Goal: Check status: Check status

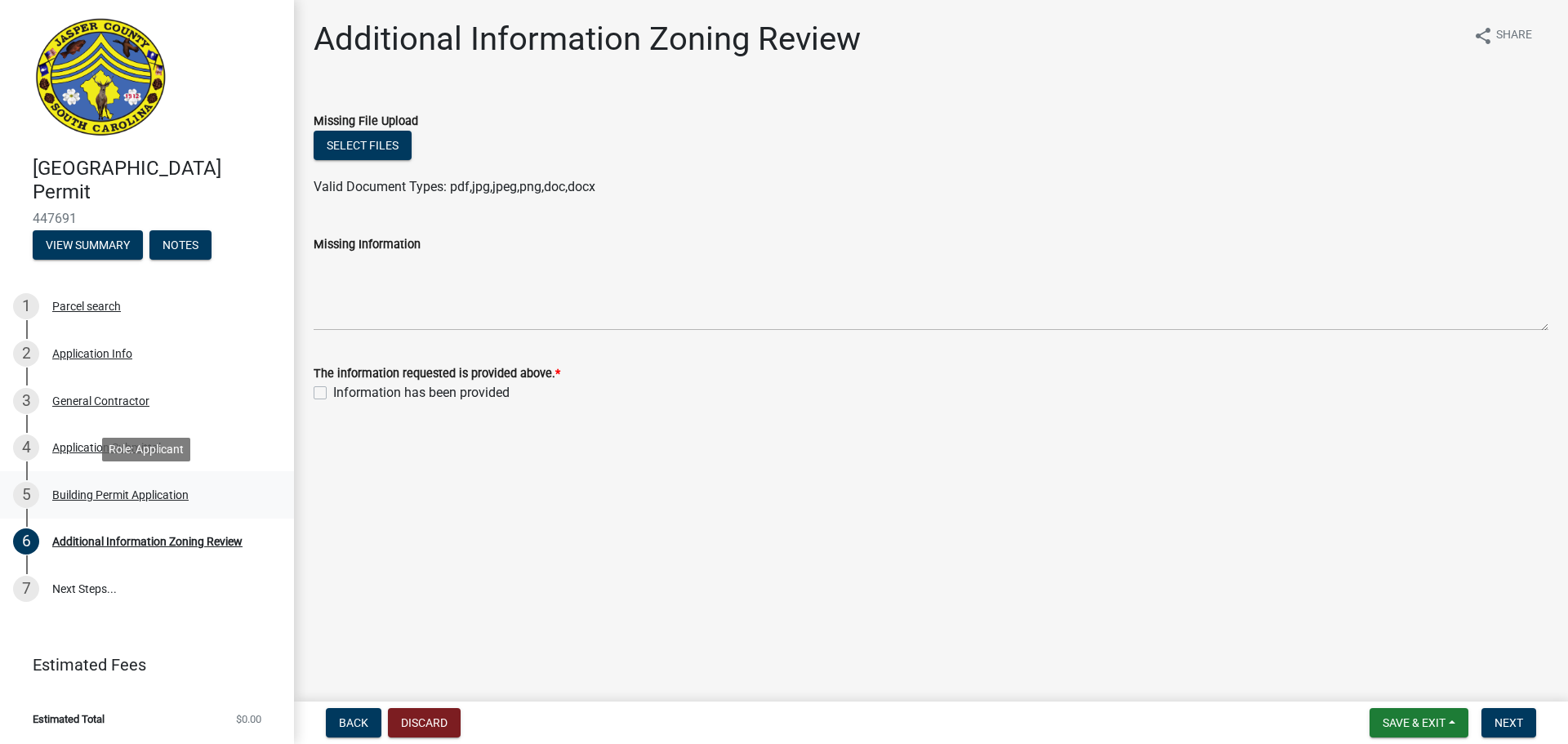
click at [99, 491] on div "Building Permit Application" at bounding box center [120, 495] width 137 height 11
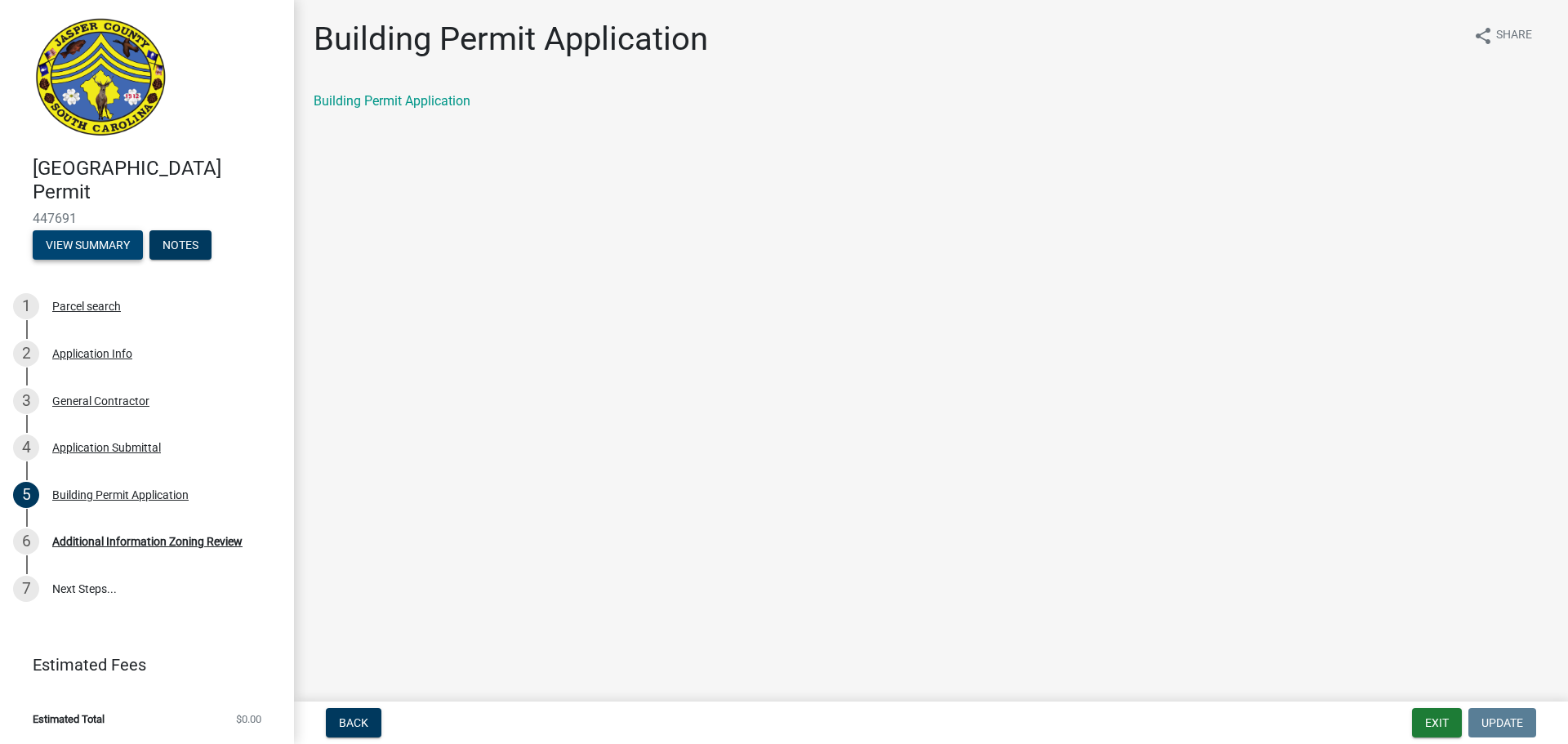
click at [125, 241] on button "View Summary" at bounding box center [88, 244] width 111 height 29
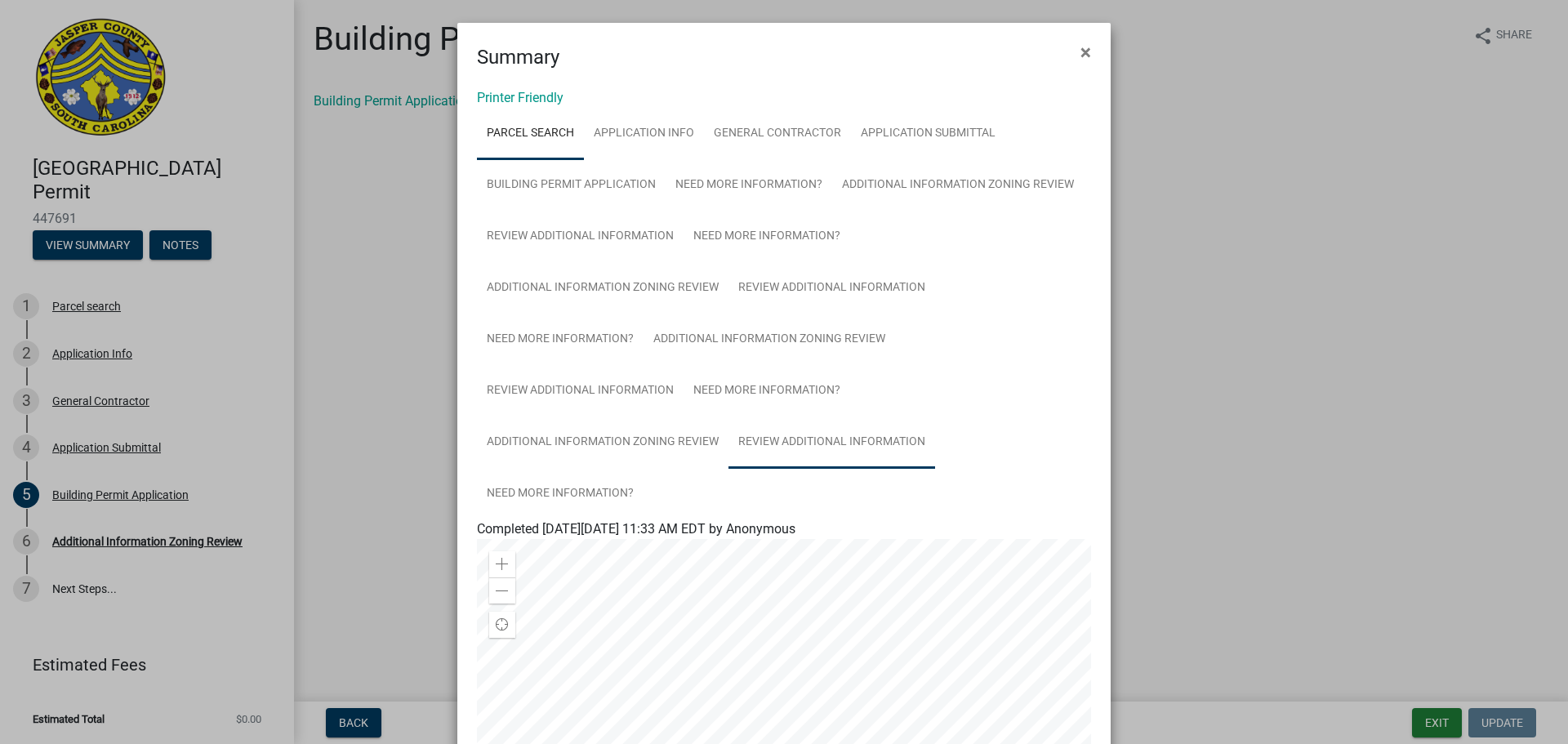
click at [793, 420] on link "Review Additional Information" at bounding box center [831, 443] width 206 height 52
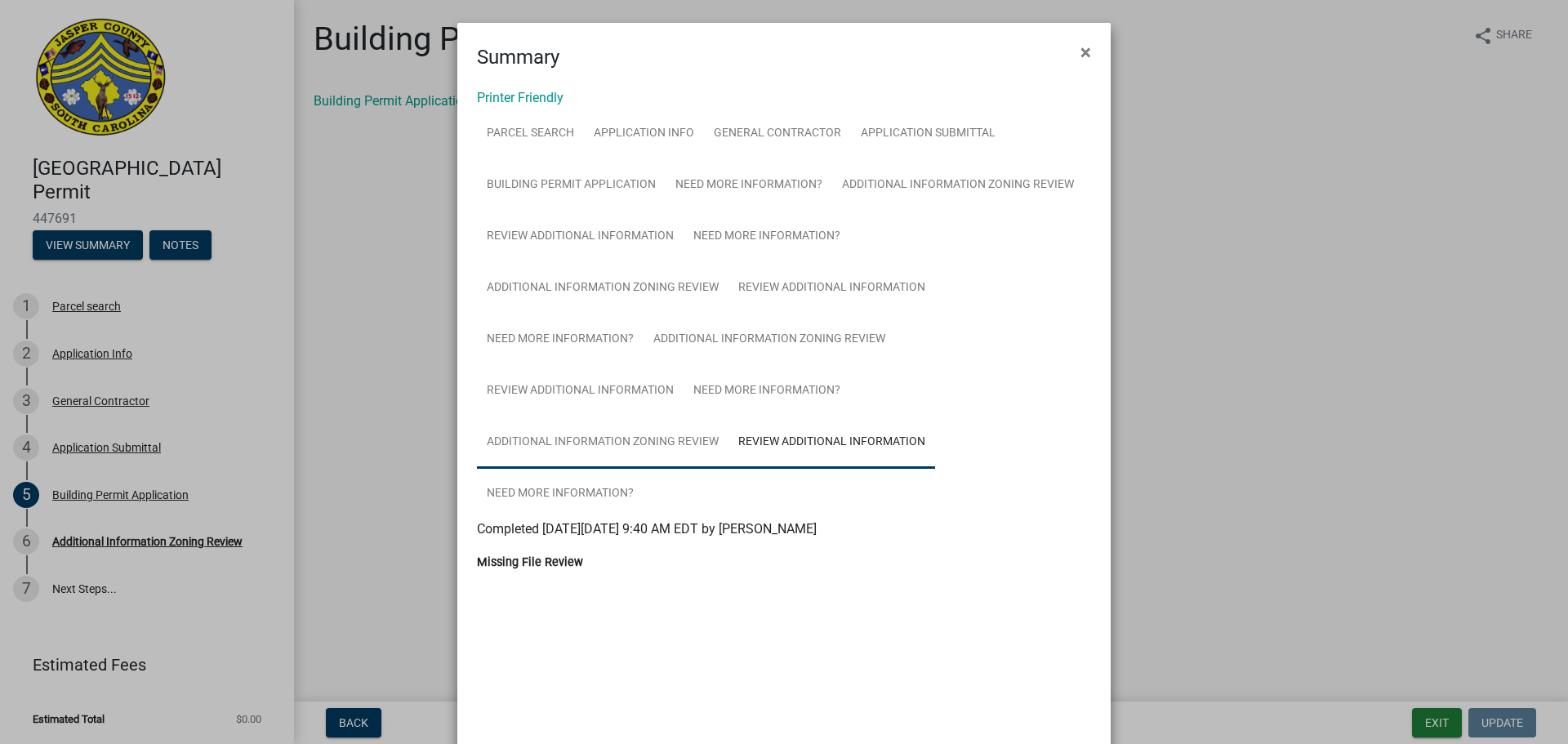
click at [659, 448] on link "Additional Information Zoning Review" at bounding box center [602, 443] width 251 height 52
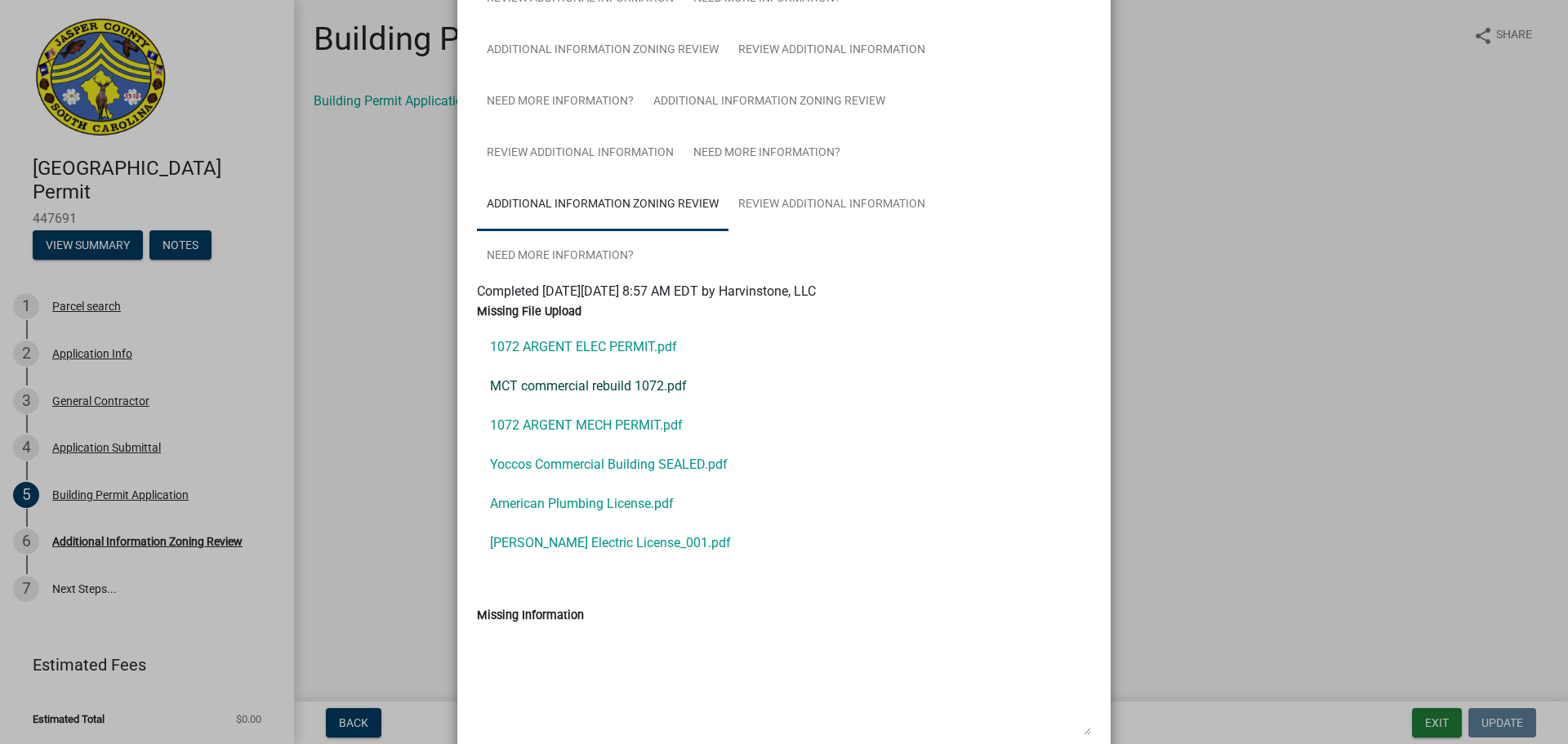
scroll to position [245, 0]
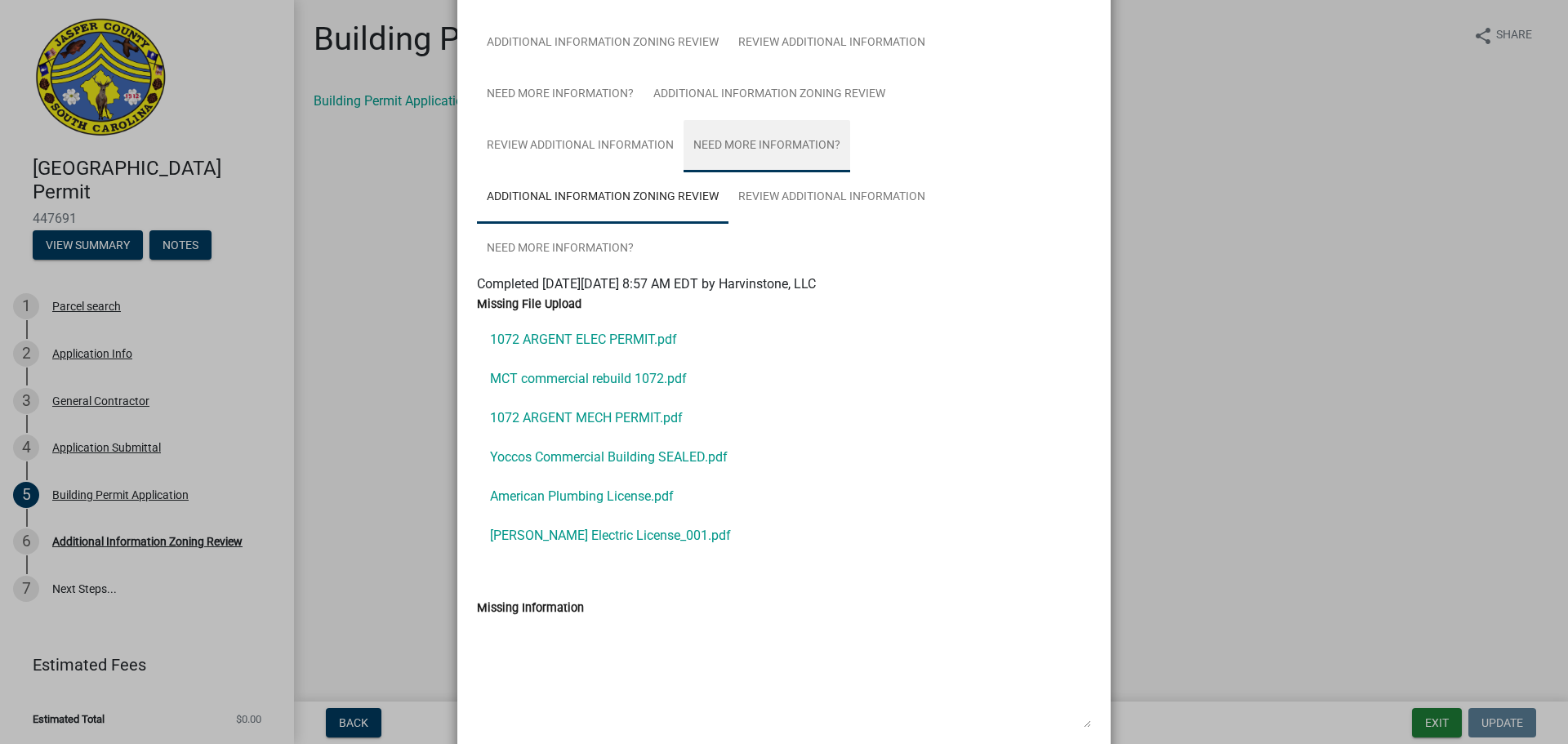
click at [780, 141] on link "Need More Information?" at bounding box center [766, 146] width 167 height 52
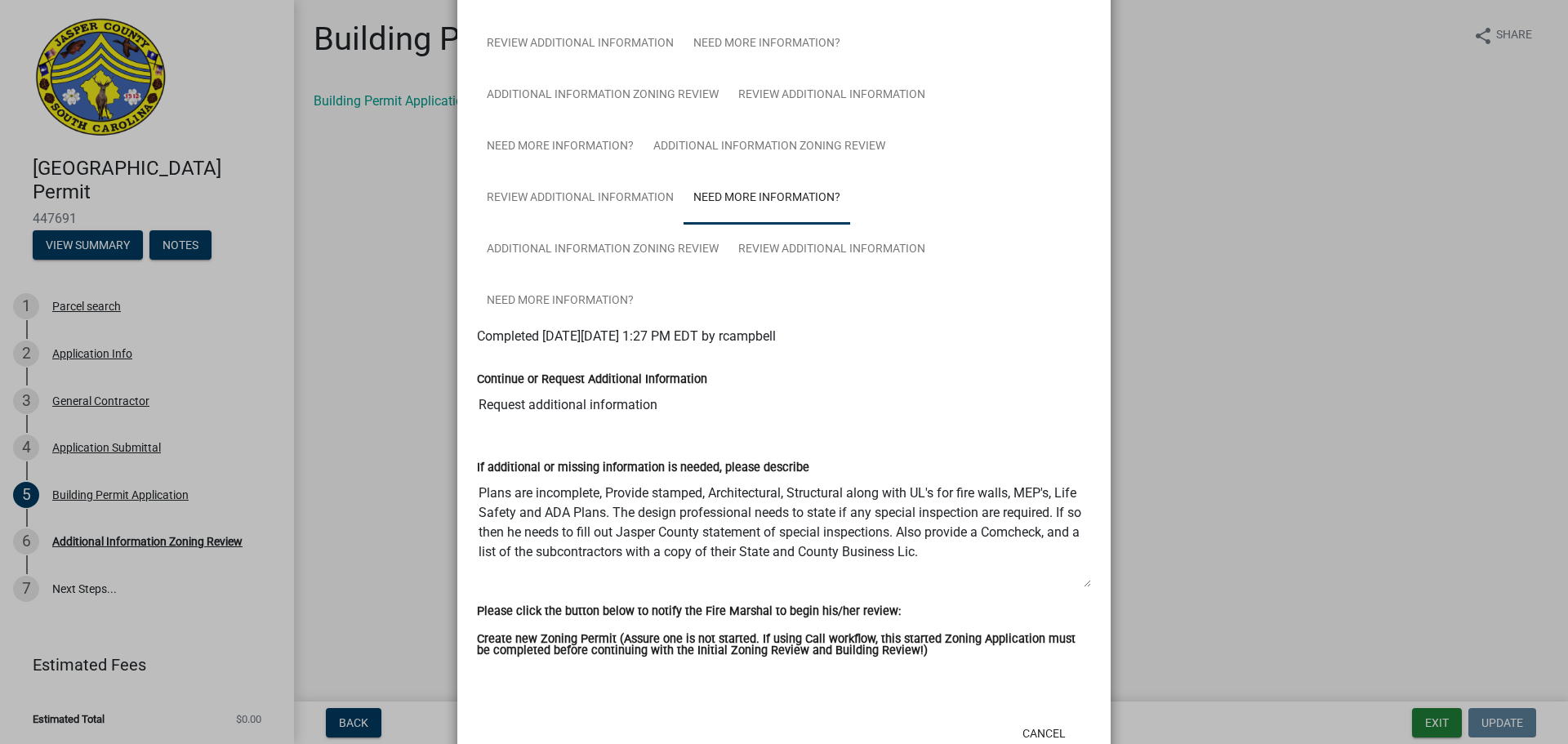
scroll to position [164, 0]
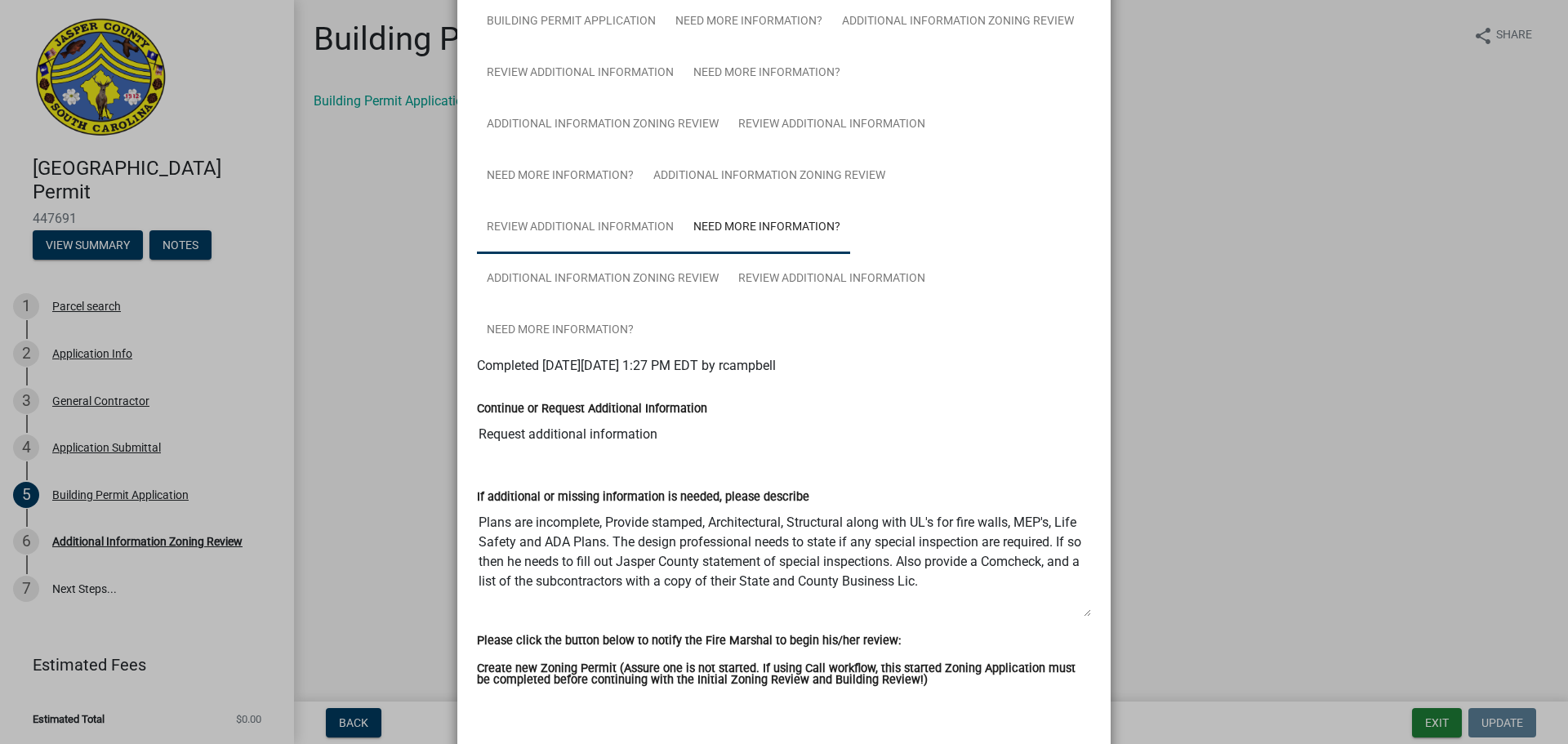
click at [588, 217] on link "Review Additional Information" at bounding box center [580, 227] width 206 height 52
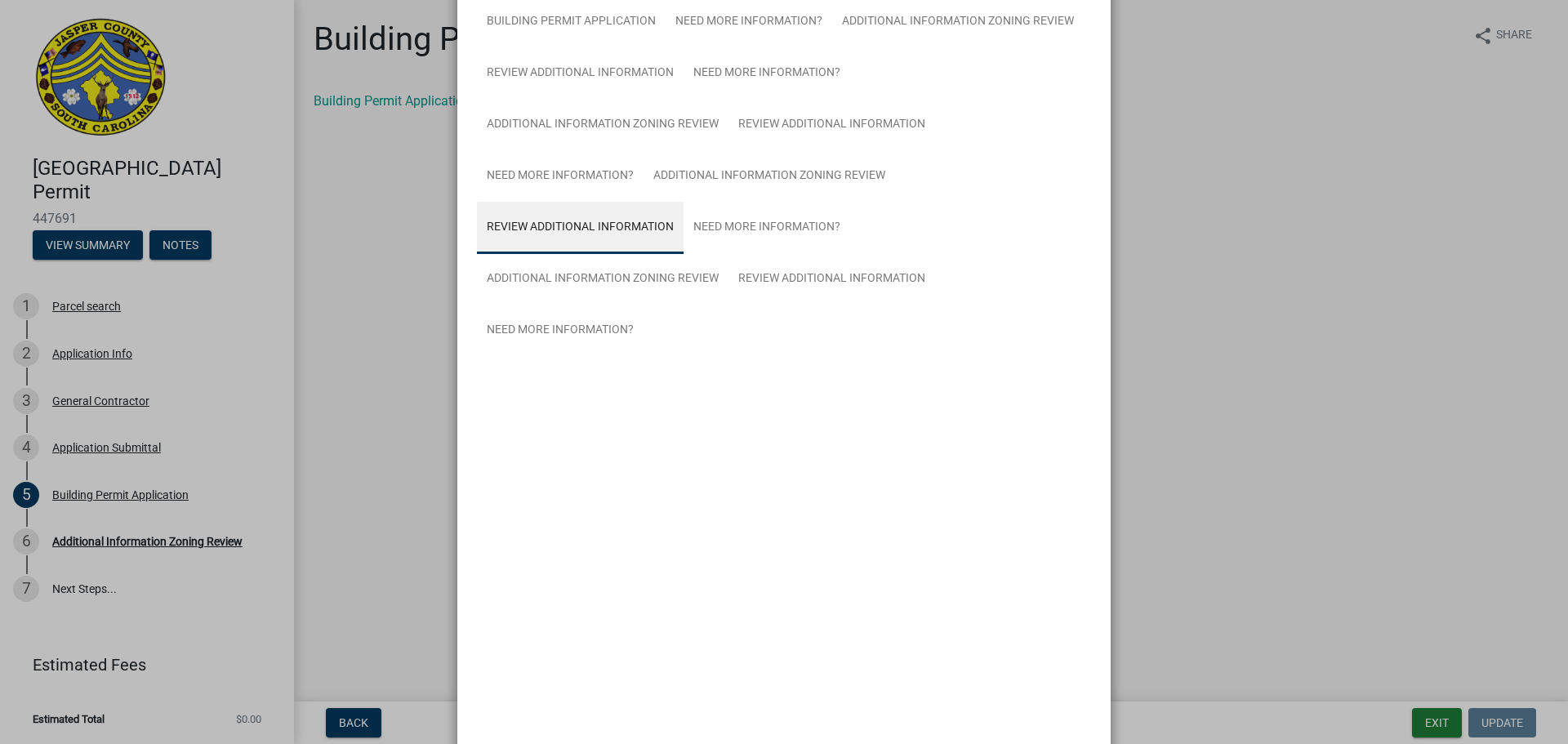
scroll to position [0, 0]
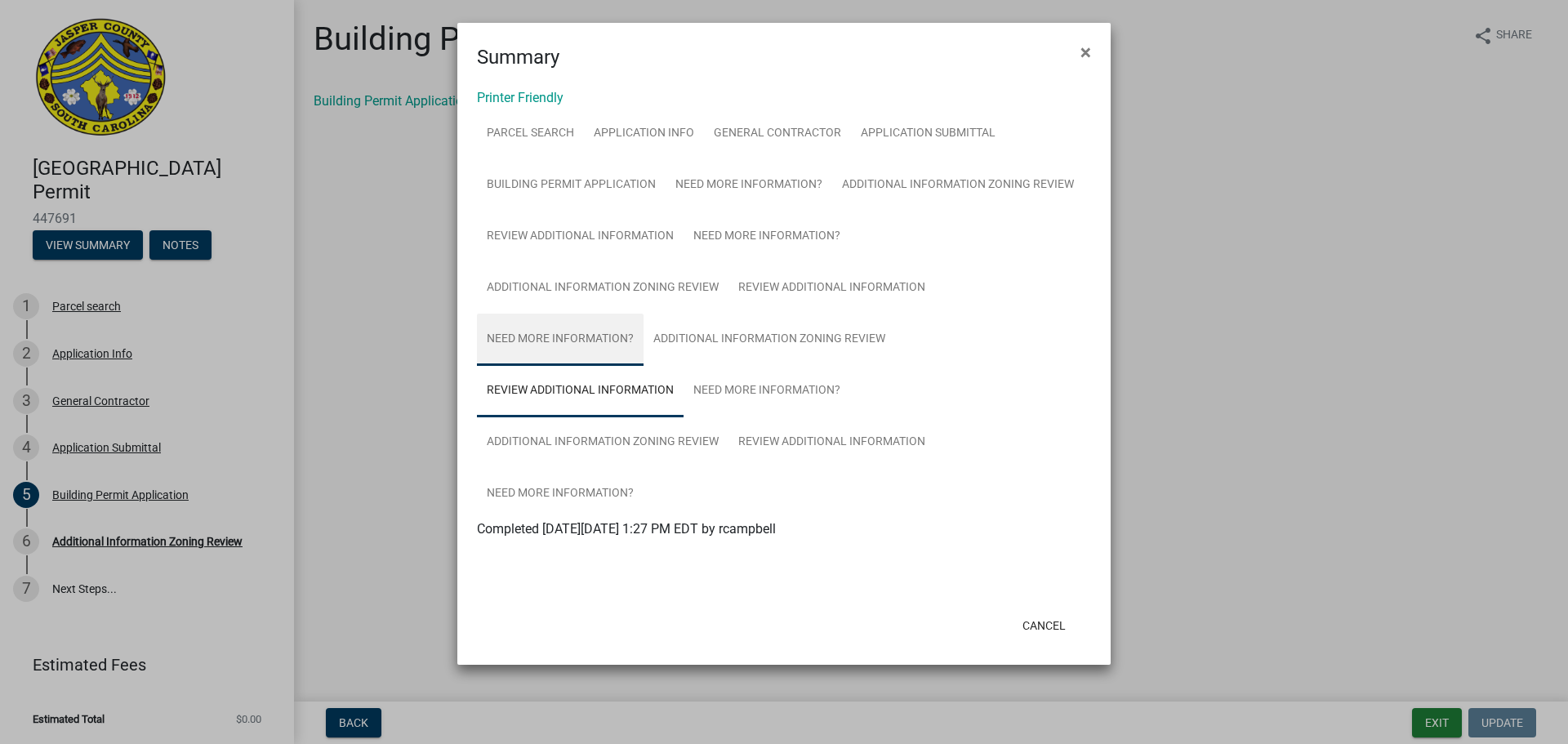
click at [510, 325] on link "Need More Information?" at bounding box center [560, 339] width 167 height 52
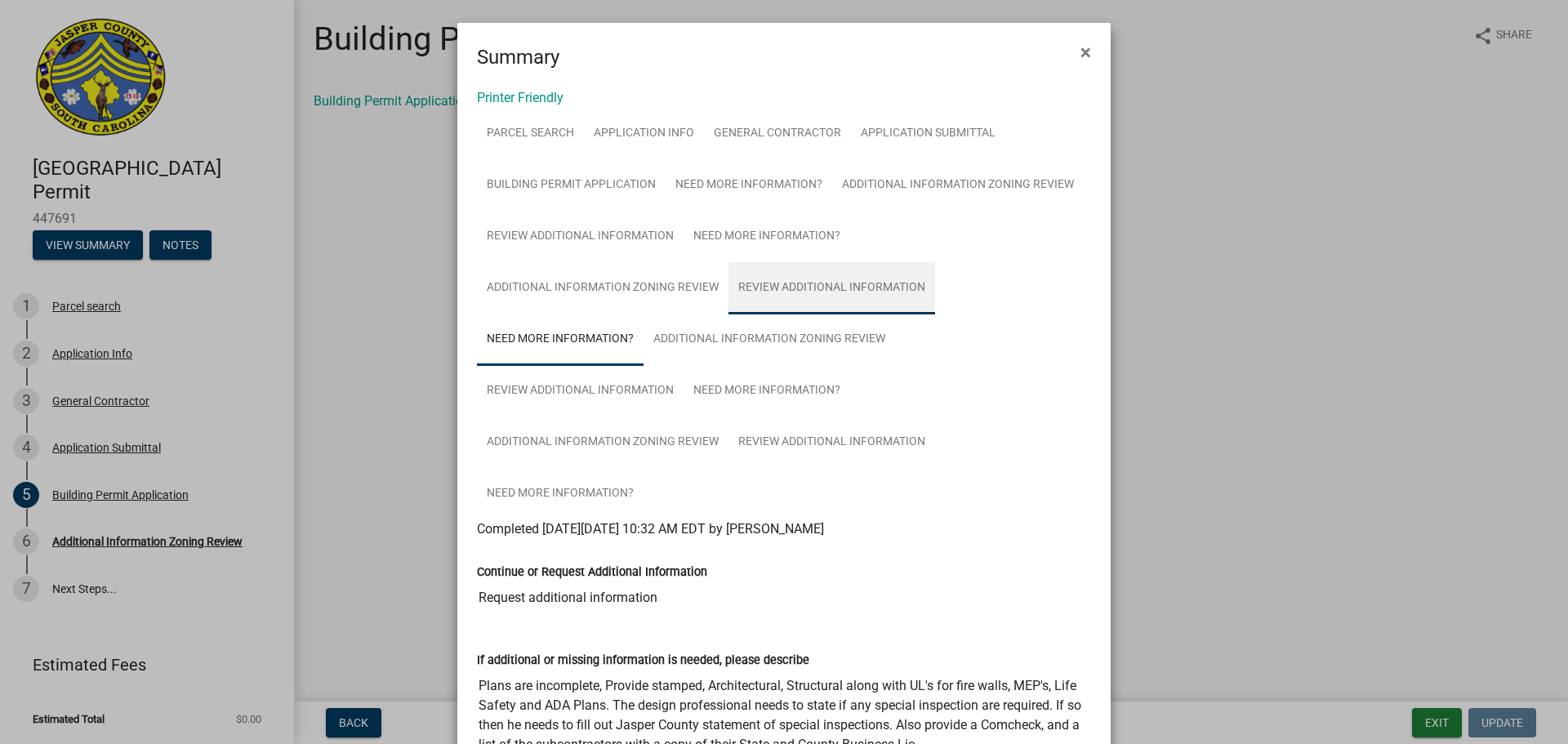
click at [886, 278] on link "Review Additional Information" at bounding box center [831, 288] width 206 height 52
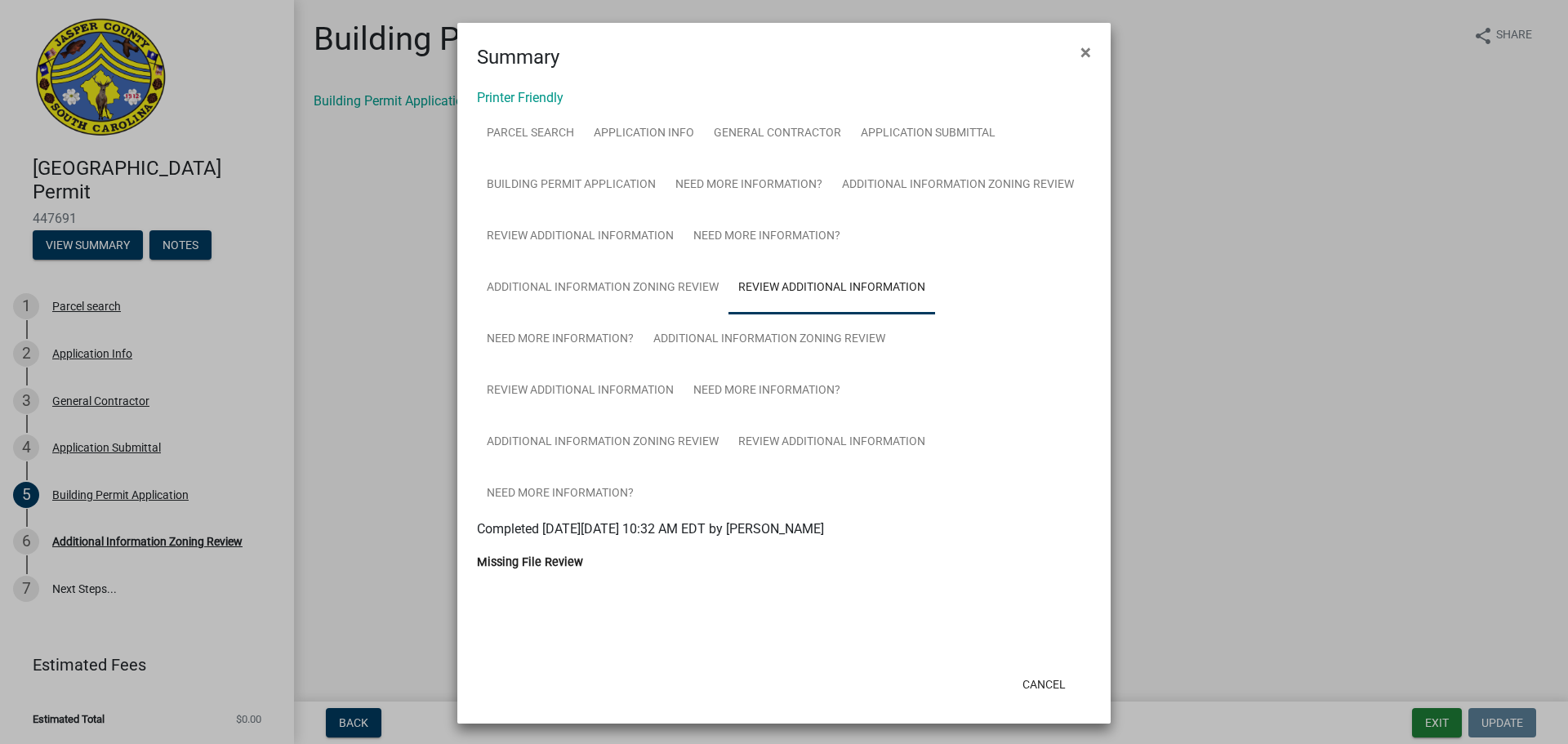
scroll to position [2, 0]
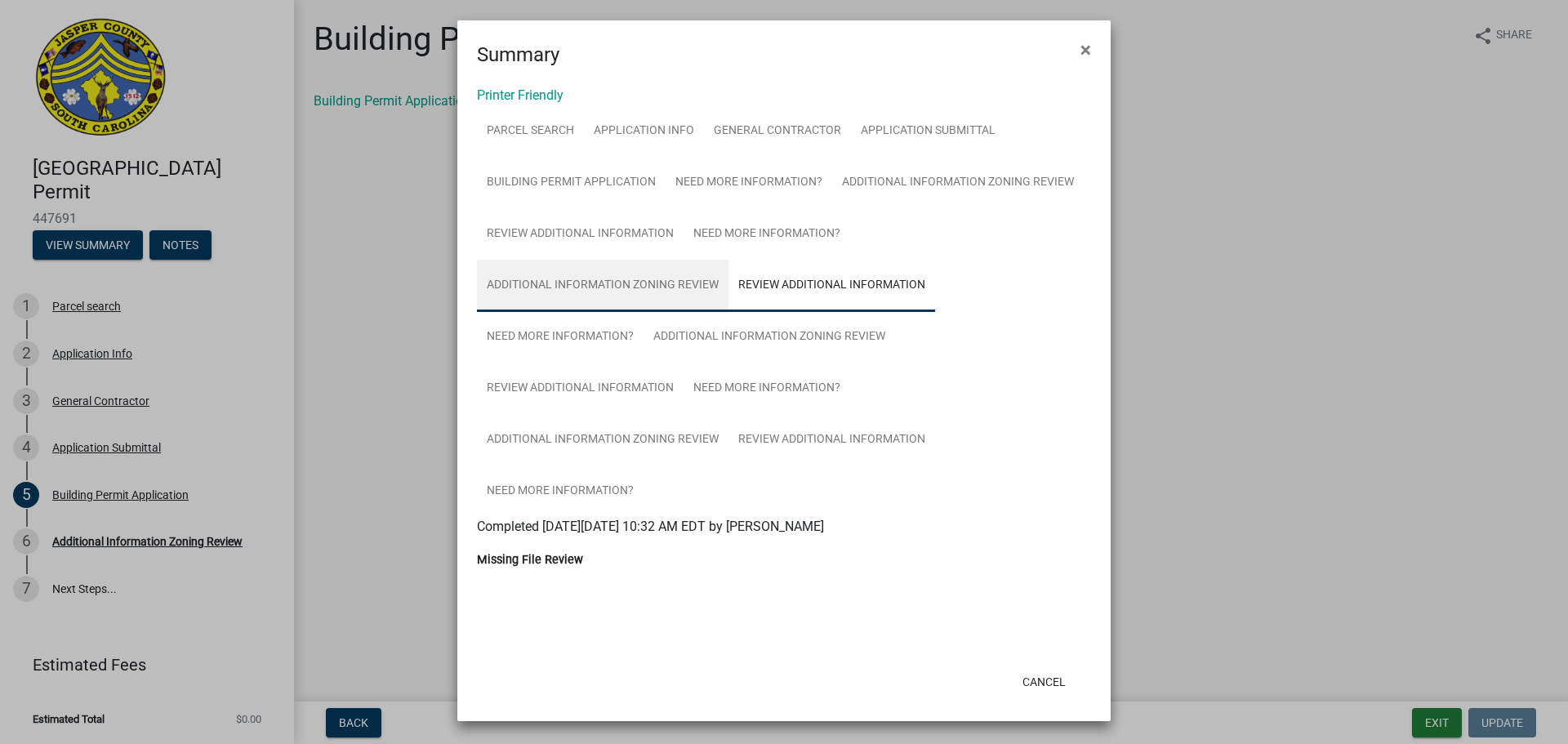
click at [715, 285] on link "Additional Information Zoning Review" at bounding box center [602, 285] width 251 height 52
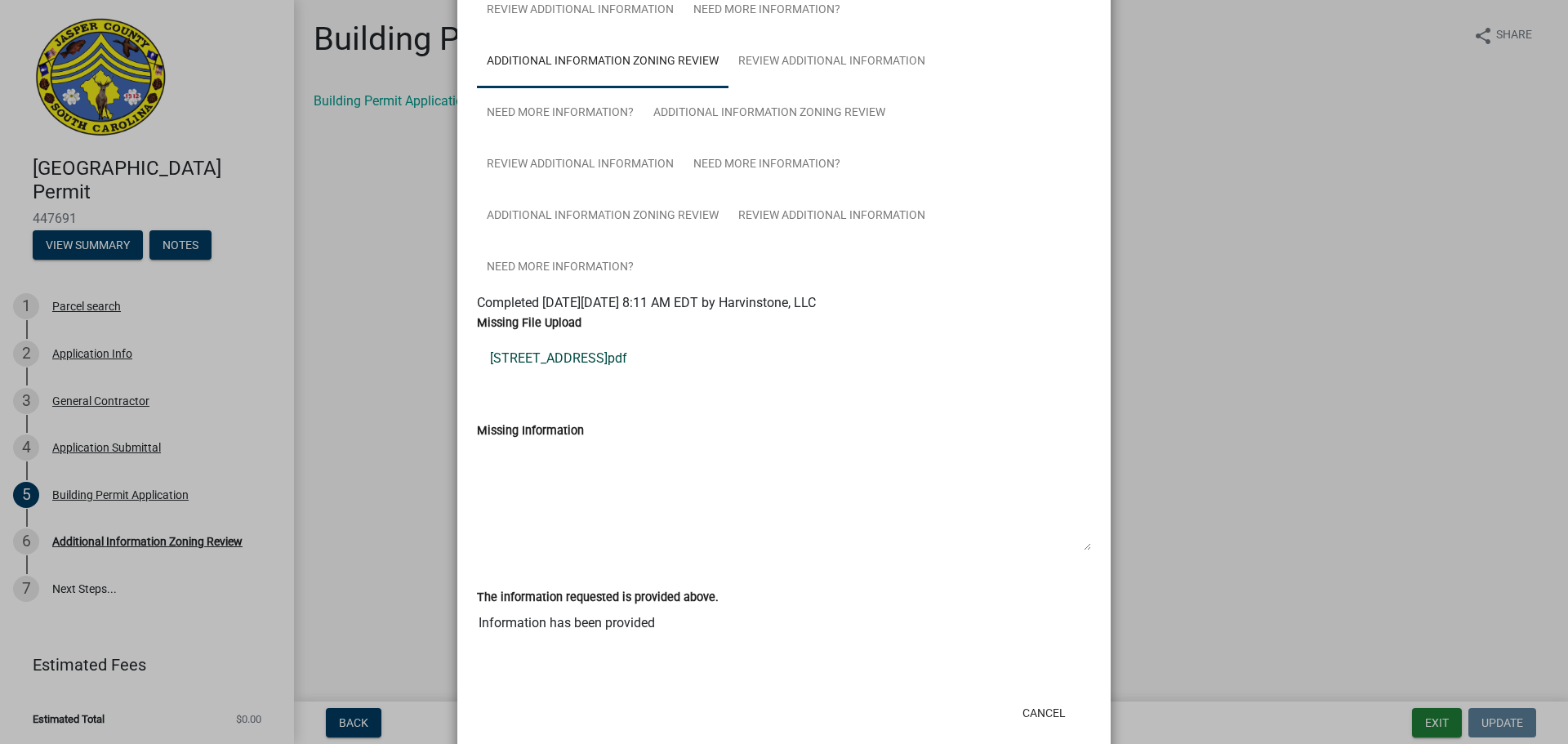
scroll to position [247, 0]
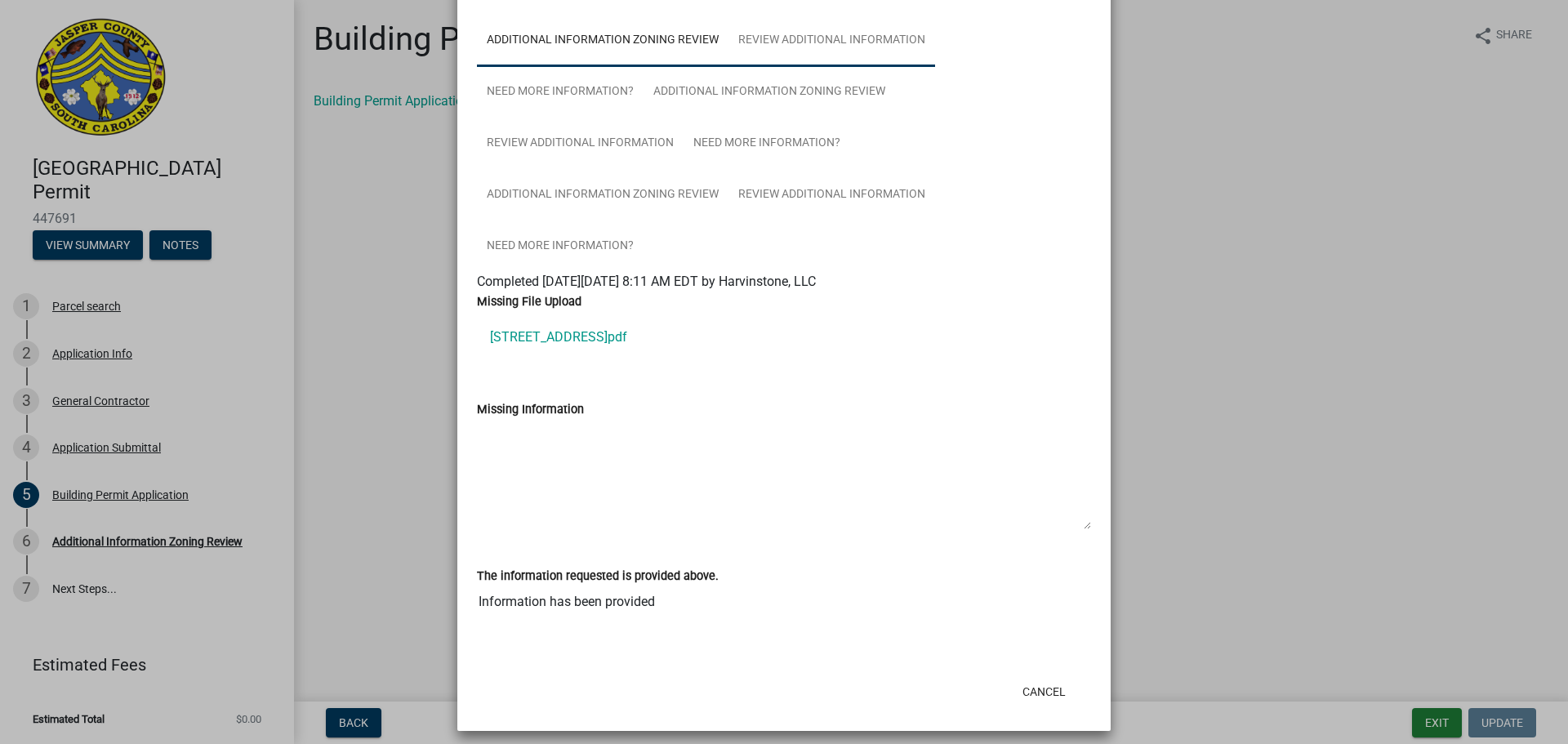
click at [733, 39] on link "Review Additional Information" at bounding box center [831, 41] width 206 height 52
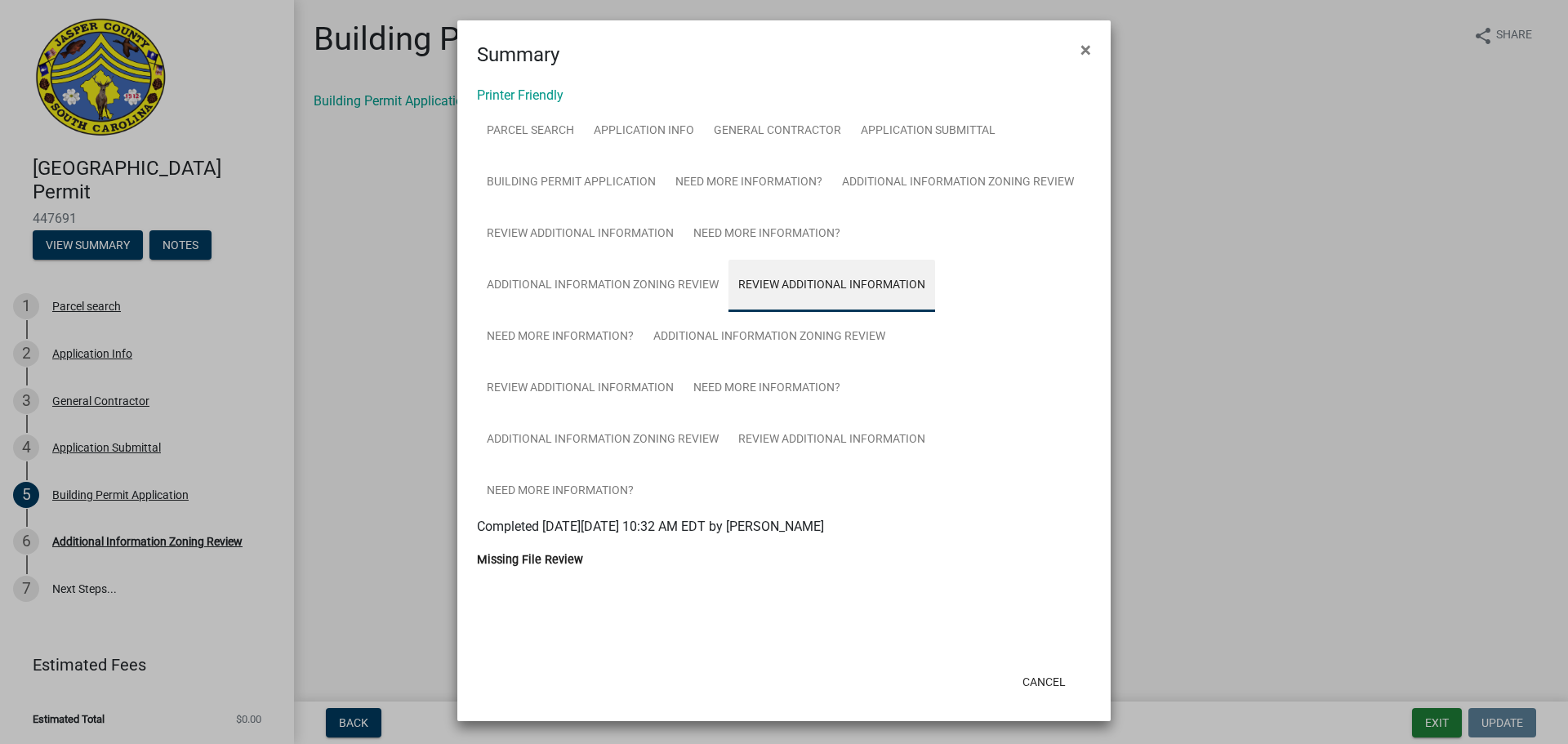
scroll to position [2, 0]
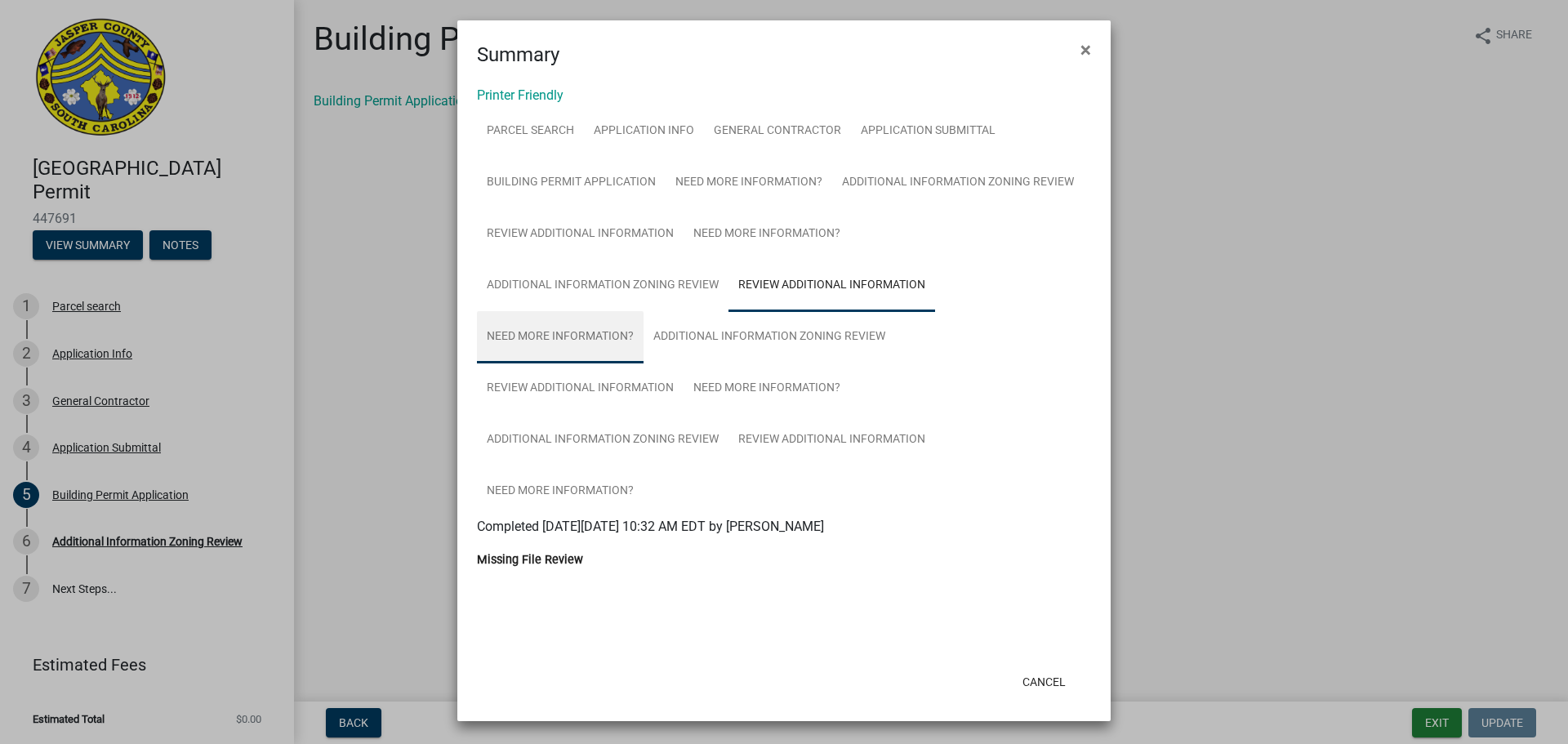
click at [615, 340] on link "Need More Information?" at bounding box center [560, 337] width 167 height 52
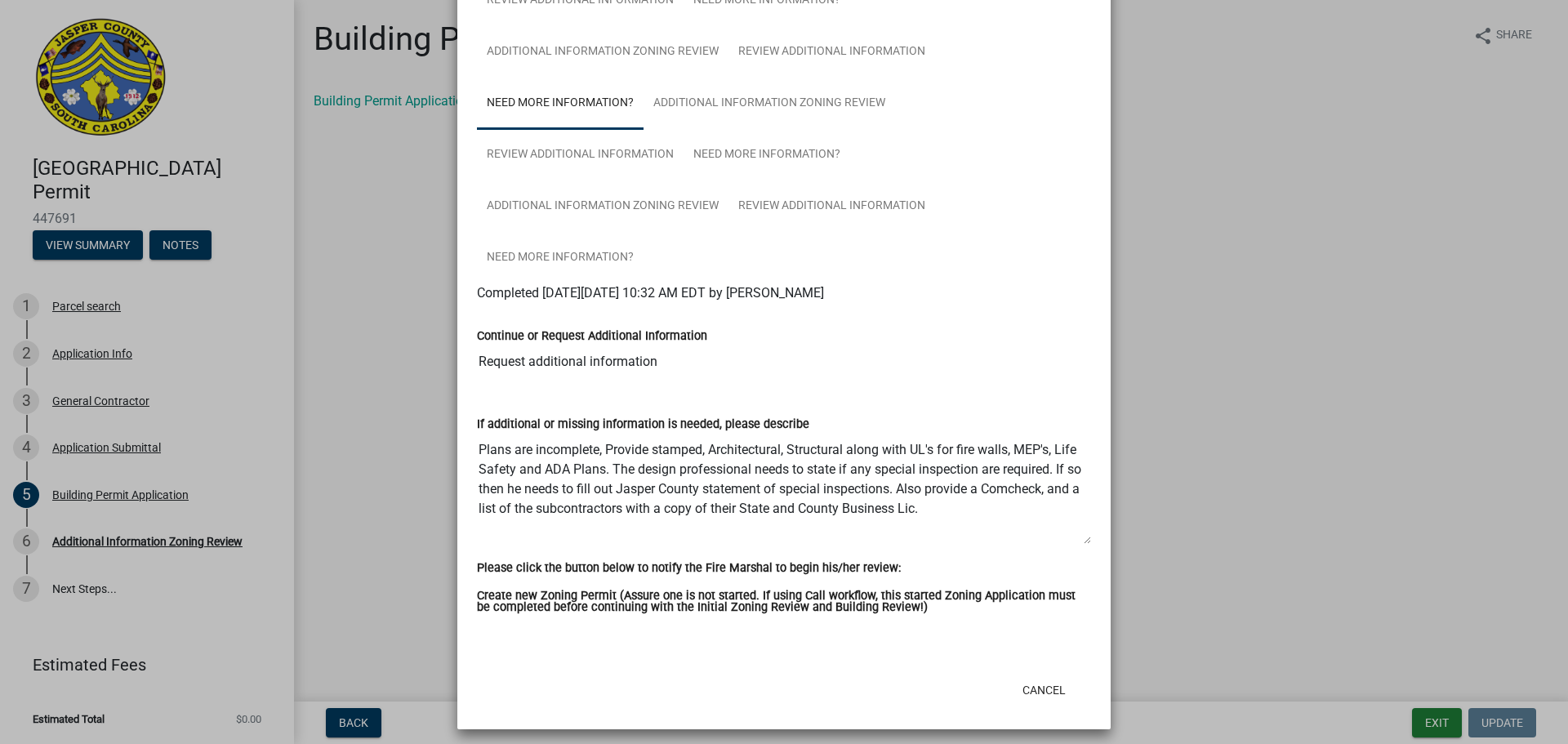
scroll to position [245, 0]
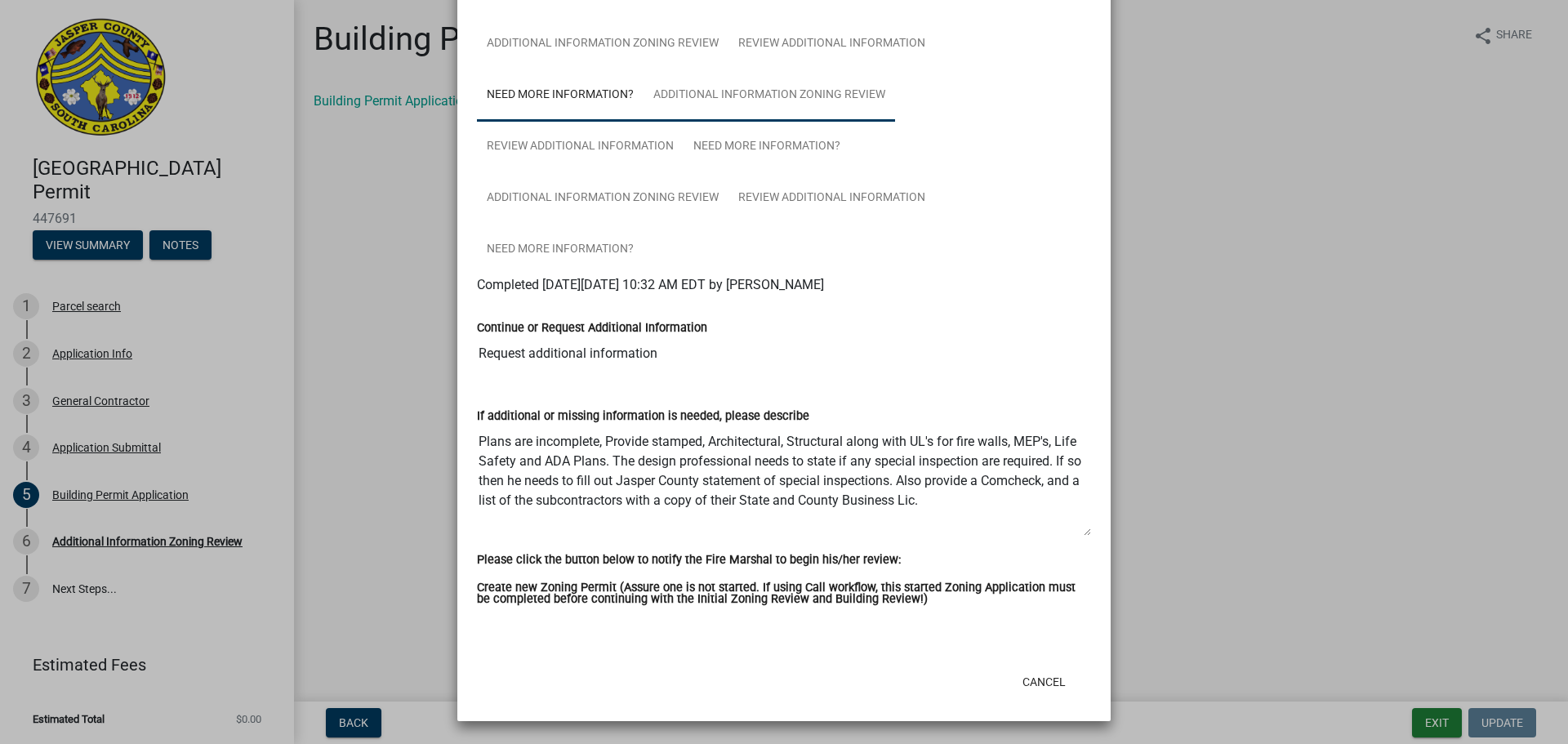
click at [823, 96] on link "Additional Information Zoning Review" at bounding box center [769, 96] width 251 height 52
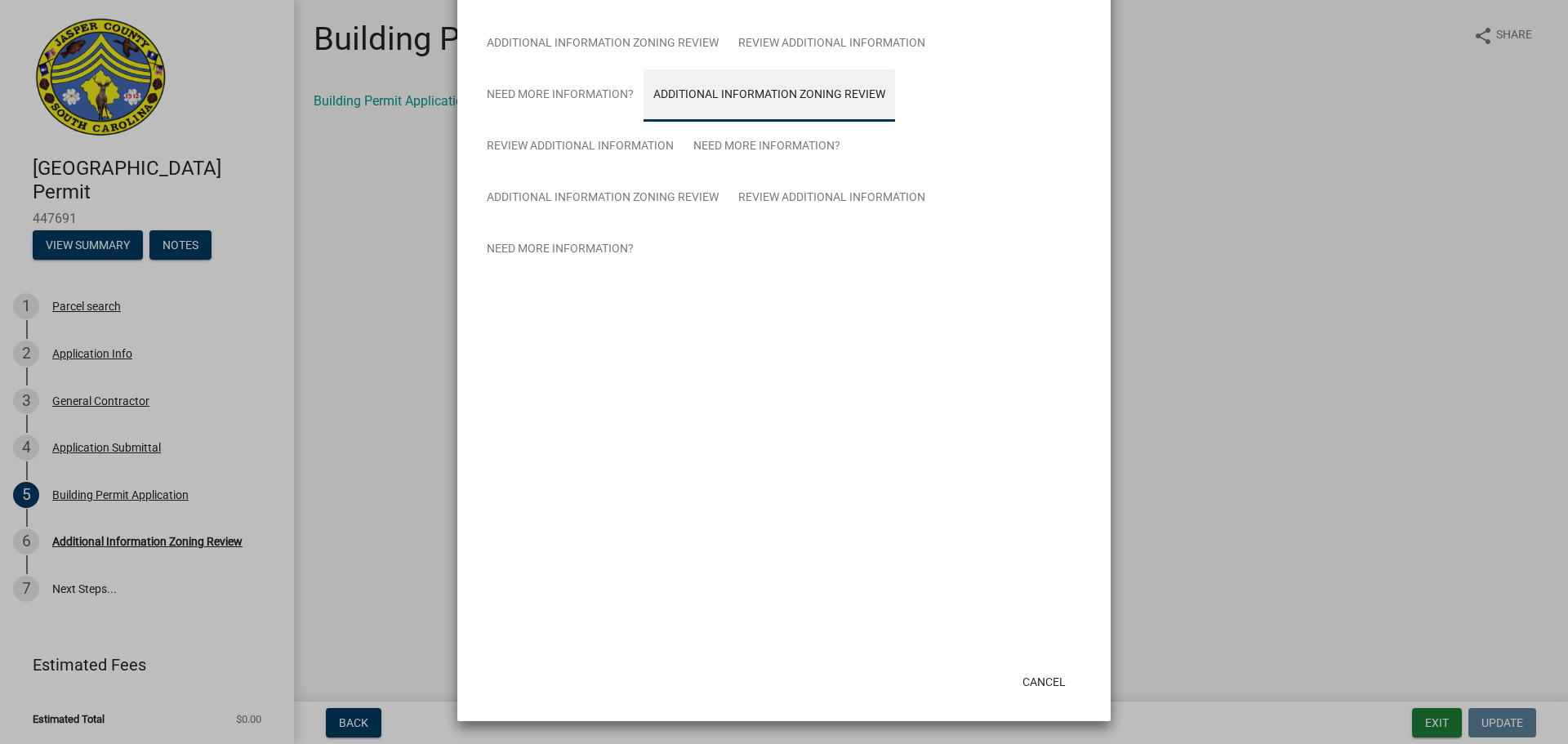
scroll to position [218, 0]
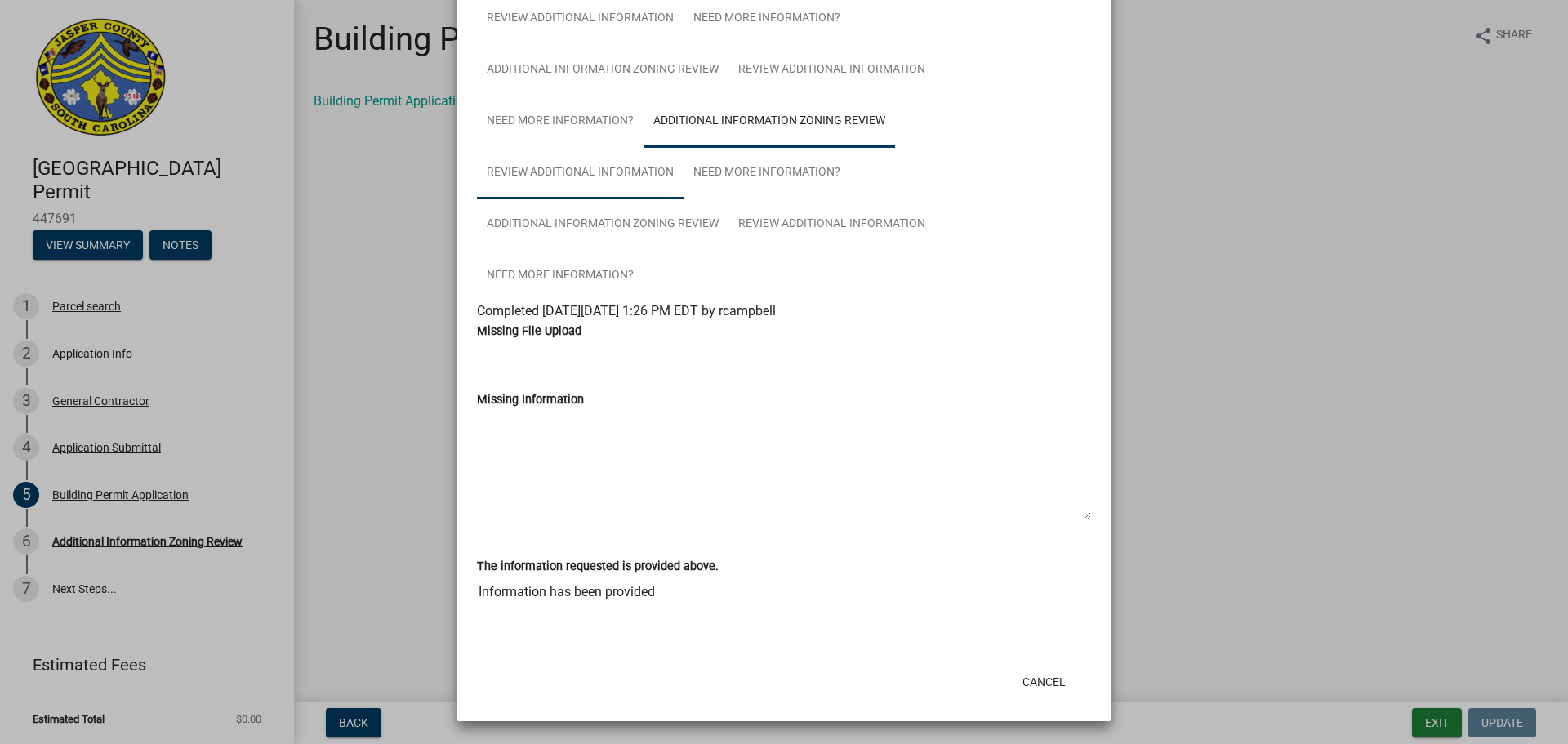
click at [630, 173] on link "Review Additional Information" at bounding box center [580, 173] width 206 height 52
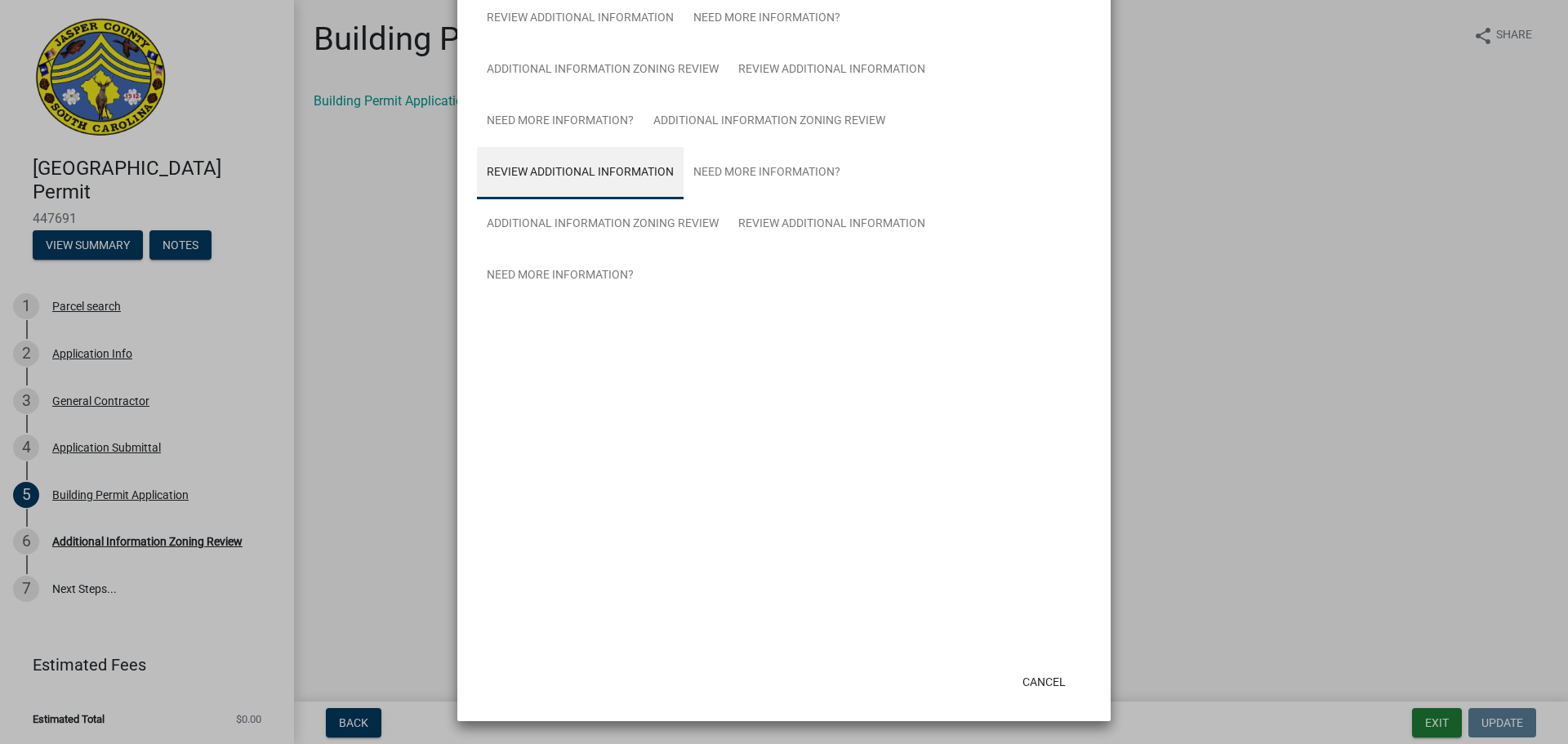
scroll to position [0, 0]
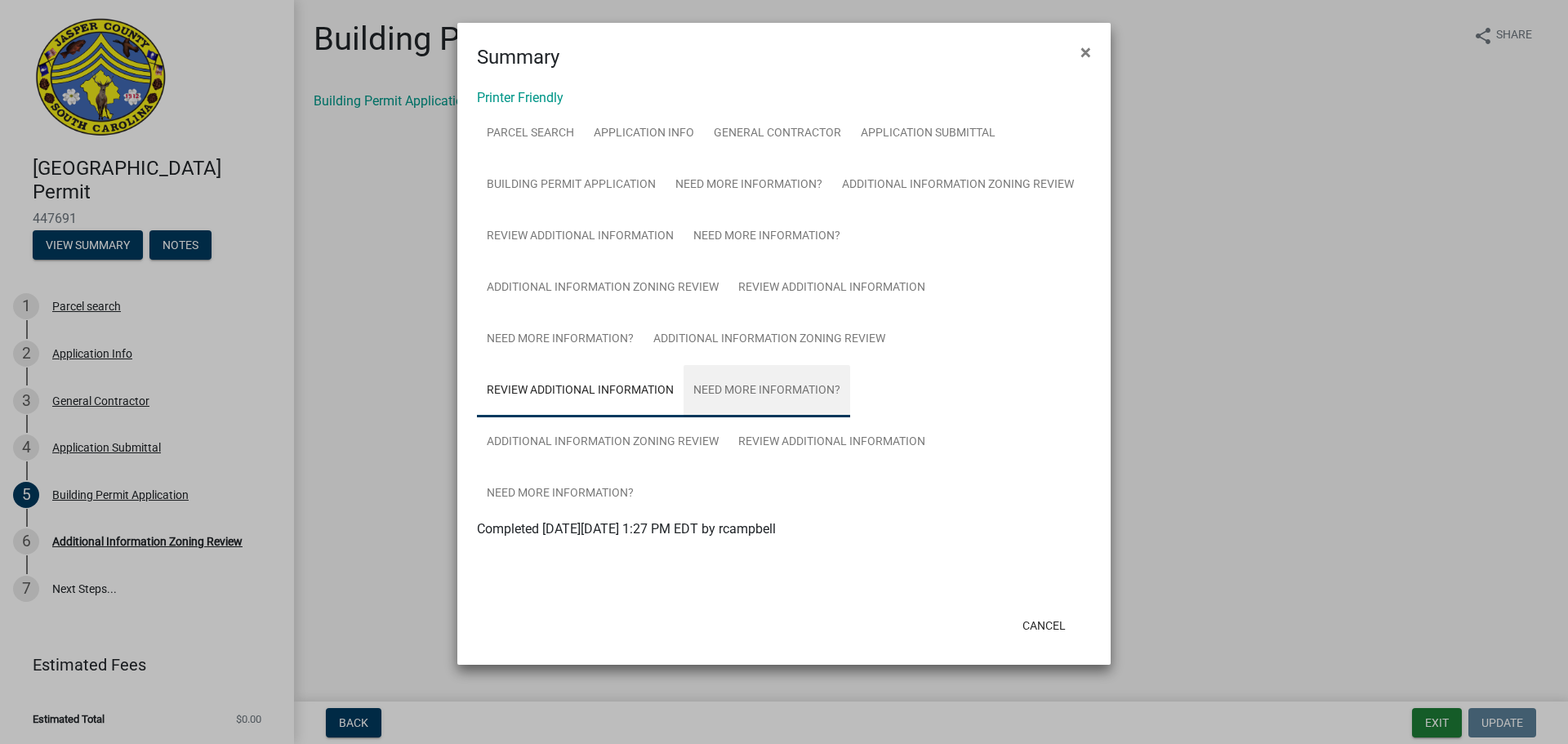
click at [810, 392] on link "Need More Information?" at bounding box center [766, 391] width 167 height 52
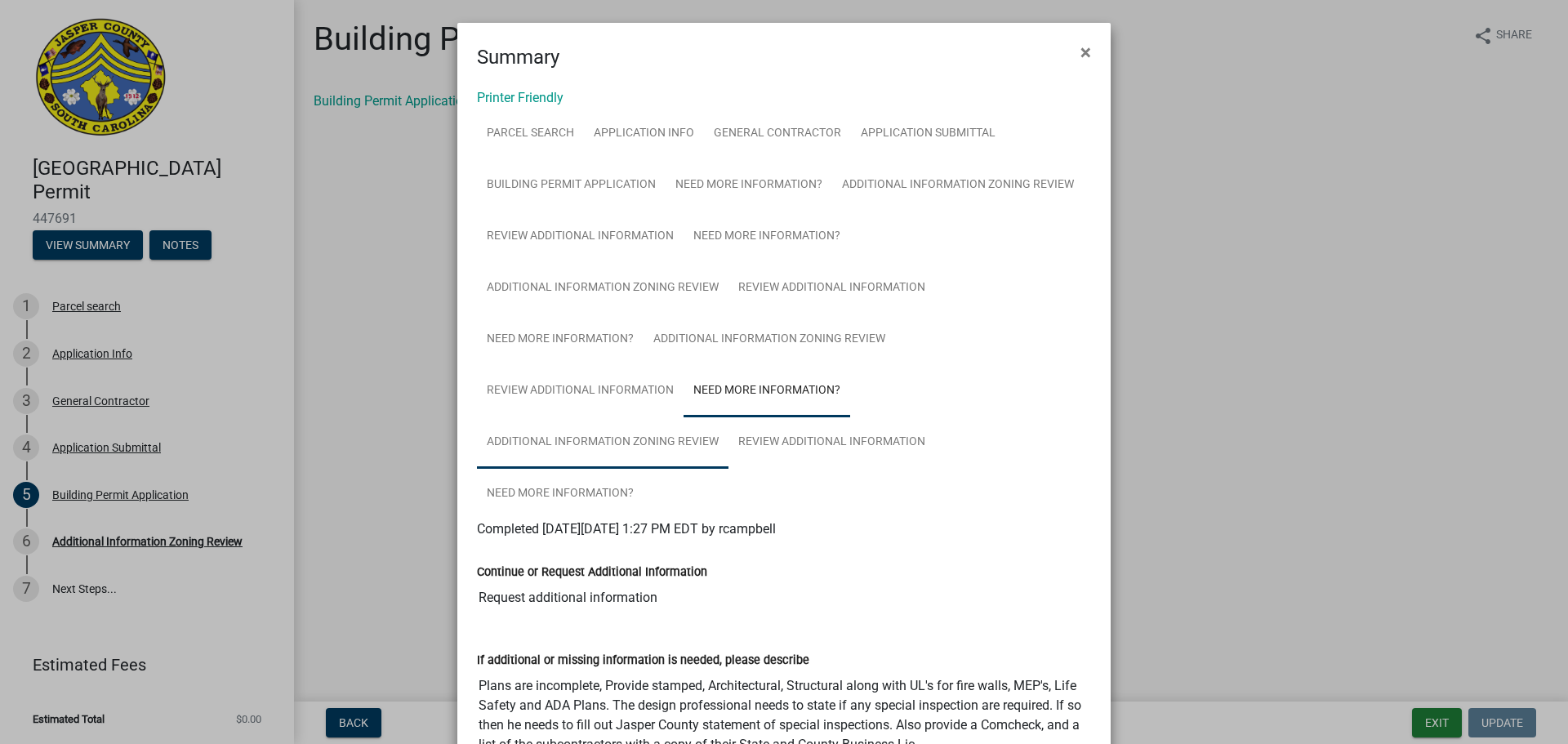
click at [537, 449] on link "Additional Information Zoning Review" at bounding box center [602, 443] width 251 height 52
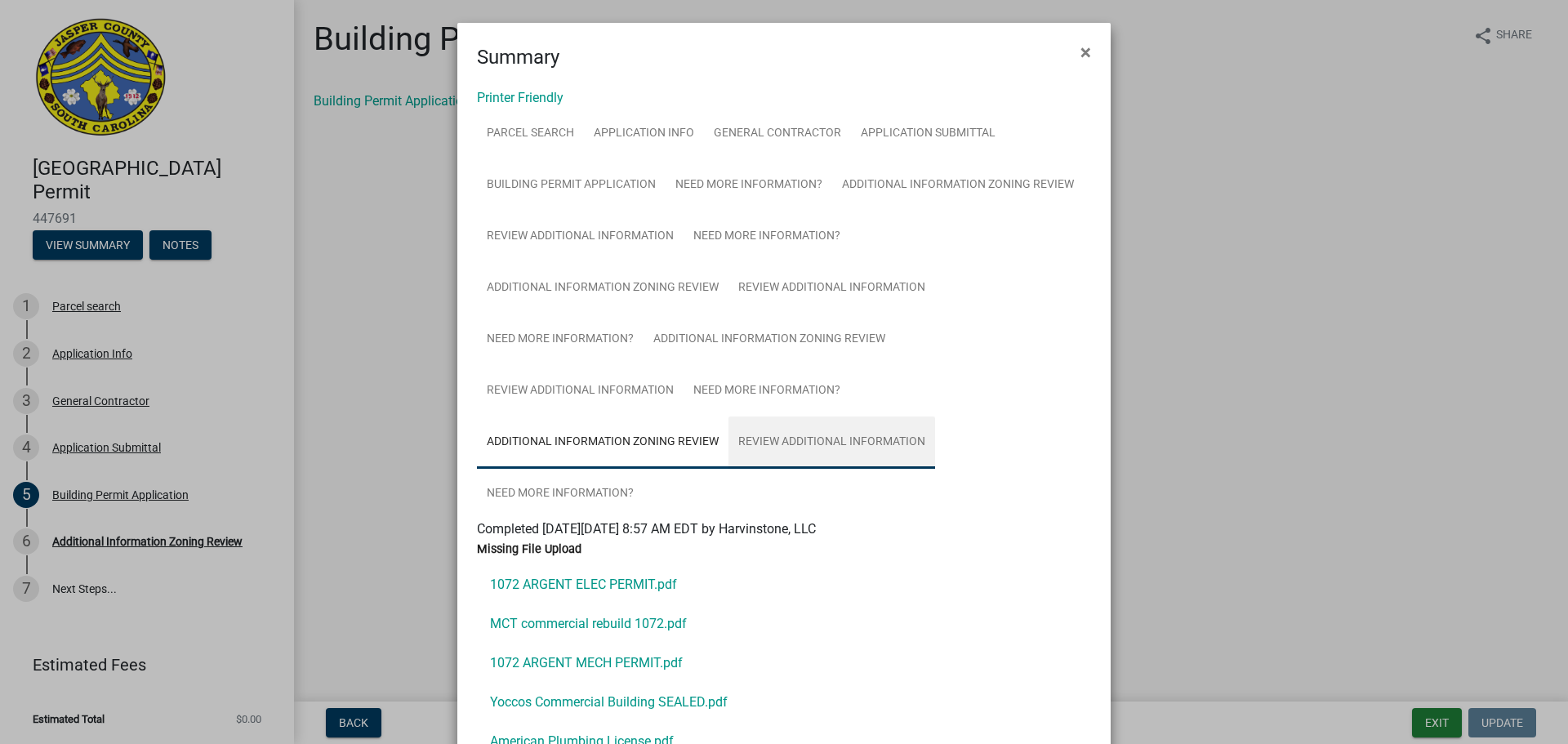
click at [769, 458] on link "Review Additional Information" at bounding box center [831, 443] width 206 height 52
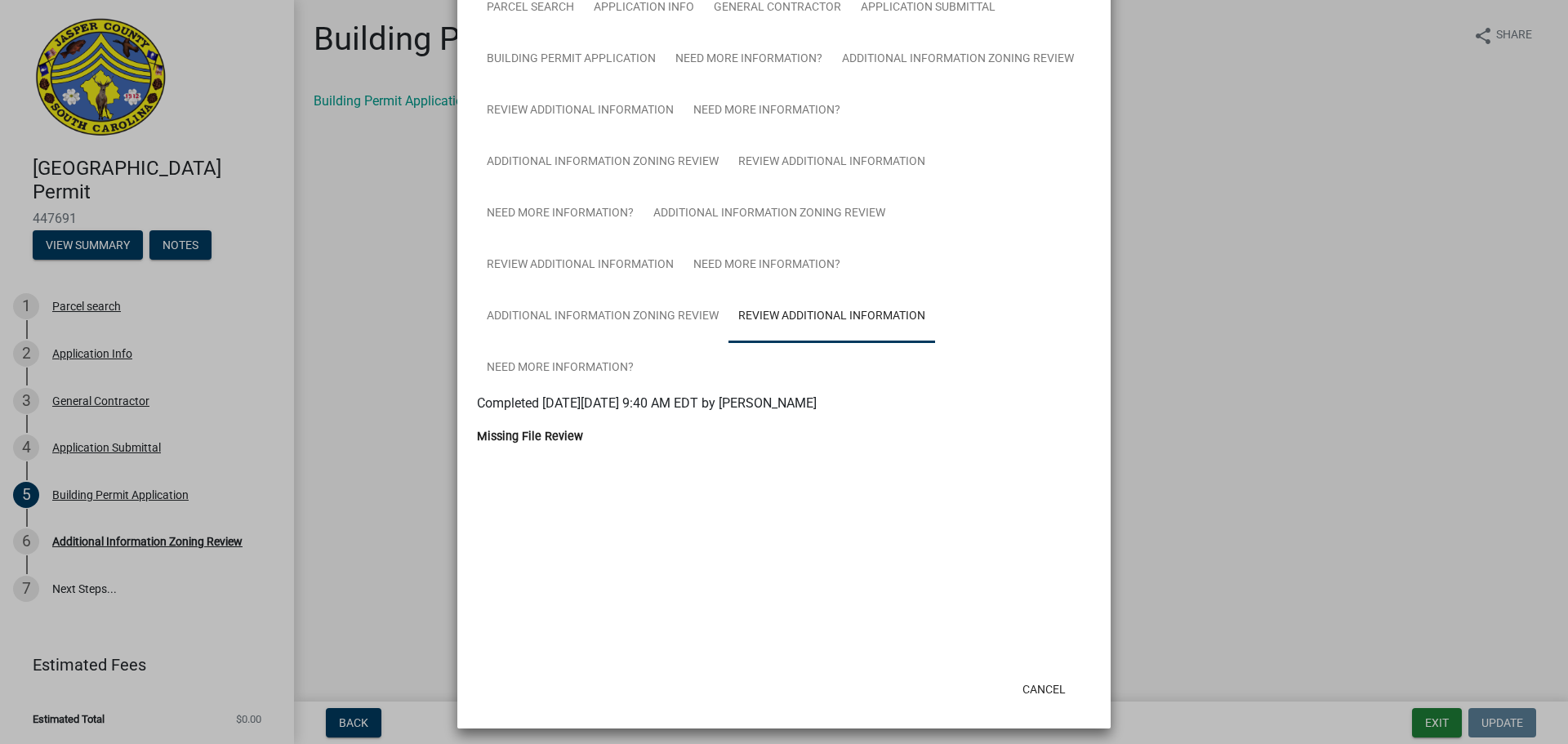
scroll to position [133, 0]
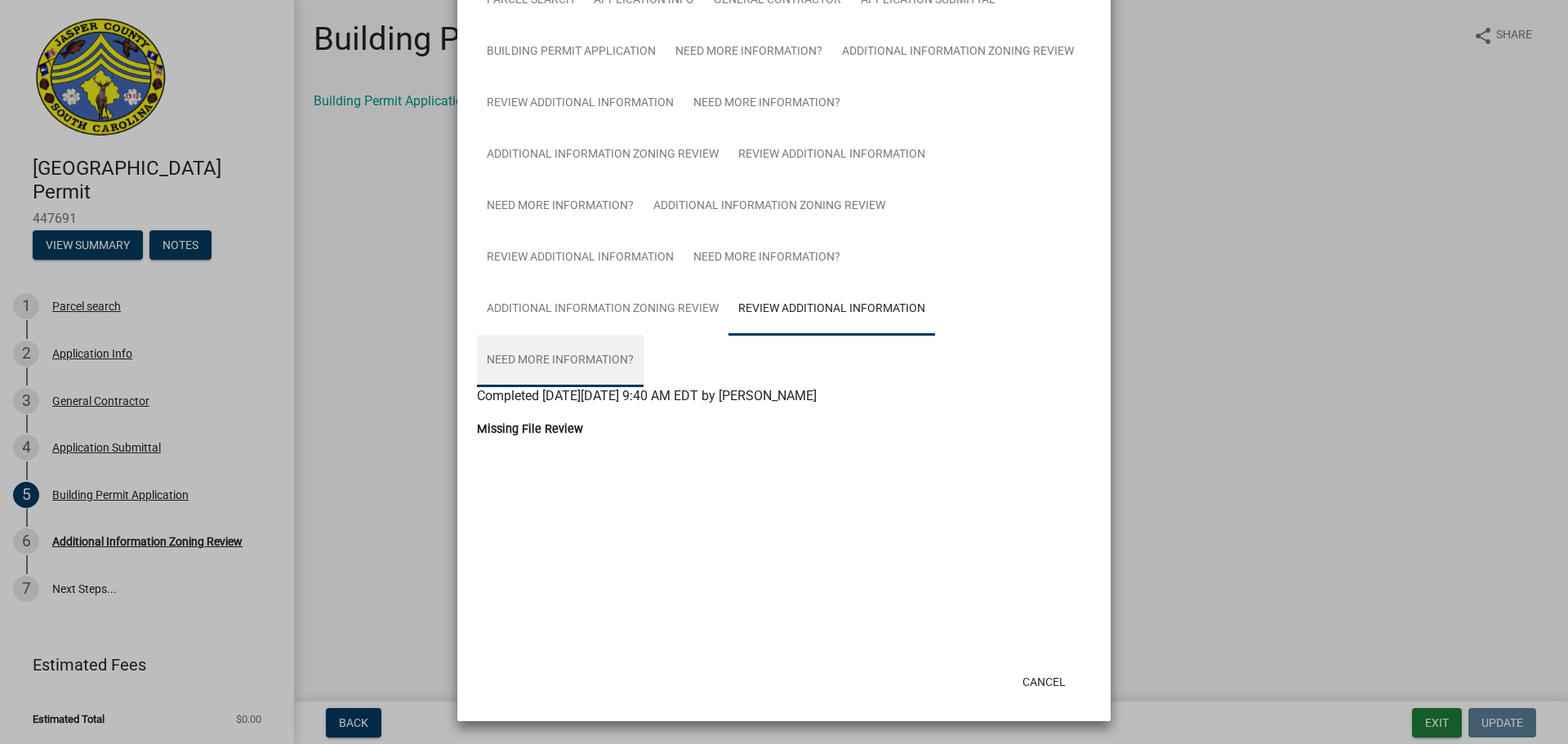
click at [606, 356] on link "Need More Information?" at bounding box center [560, 361] width 167 height 52
